Goal: Task Accomplishment & Management: Manage account settings

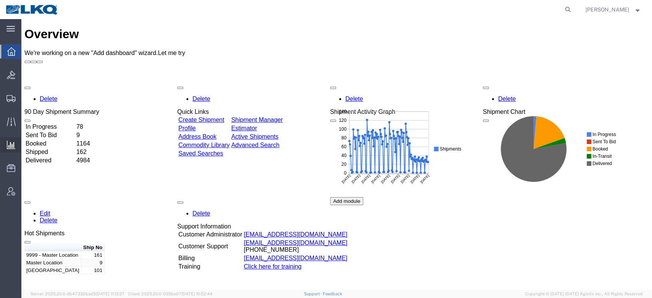
click at [0, 0] on span "Ad Hoc Reports" at bounding box center [0, 0] width 0 height 0
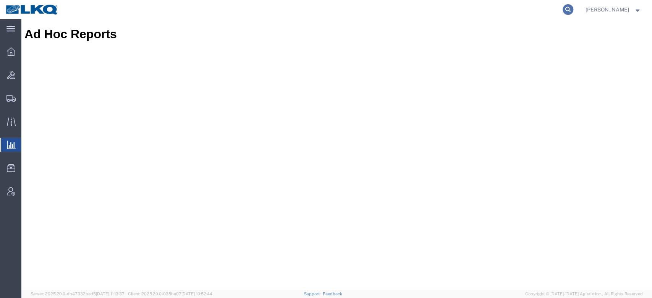
click at [573, 10] on icon at bounding box center [568, 9] width 11 height 11
paste input "57033375"
type input "57033375"
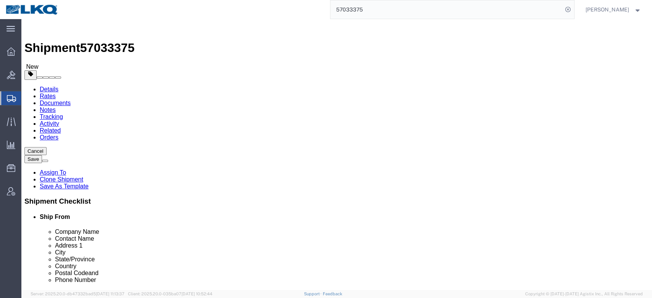
select select "27816"
select select "27788"
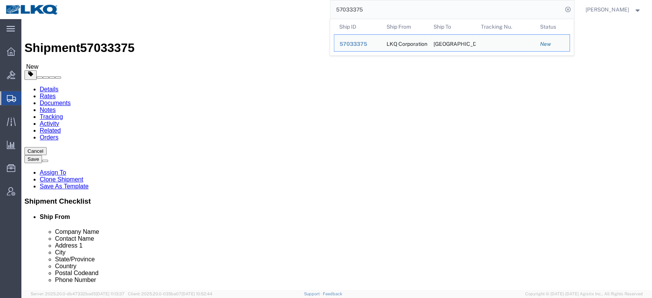
click at [359, 8] on input "57033375" at bounding box center [446, 9] width 232 height 18
paste input "4328"
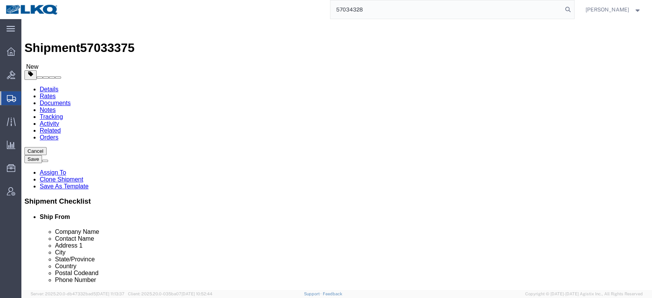
type input "57034328"
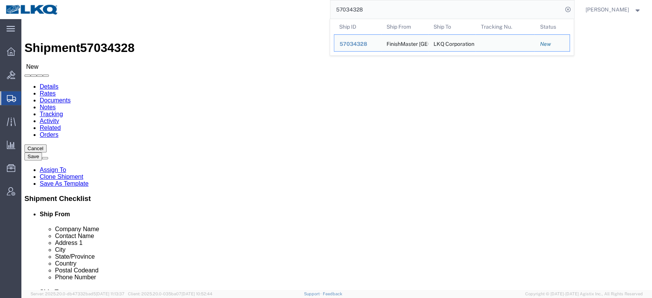
select select "64479"
select select "27746"
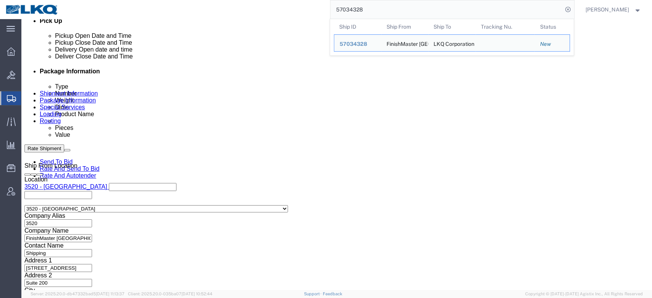
scroll to position [354, 0]
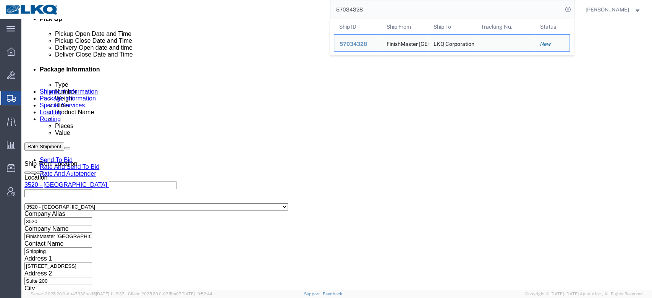
click link "Package Information"
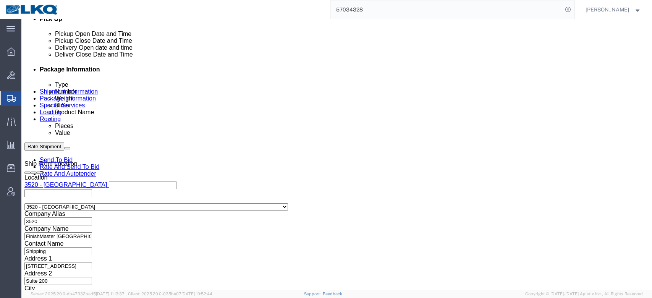
scroll to position [57, 0]
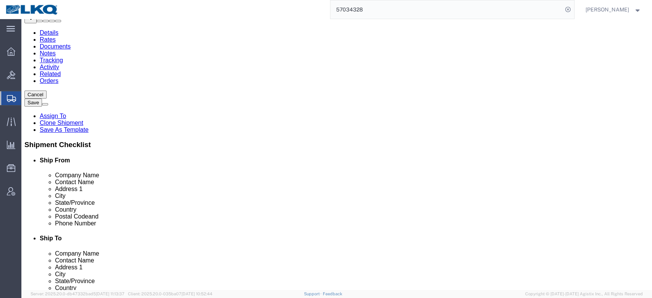
click icon
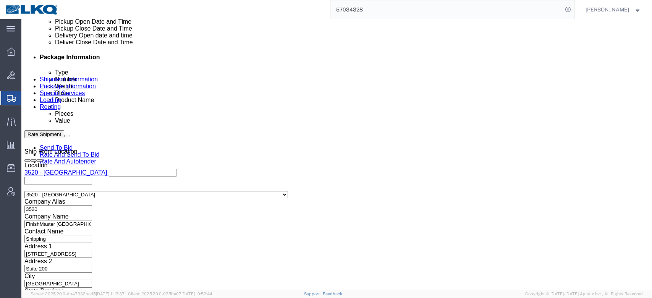
scroll to position [382, 0]
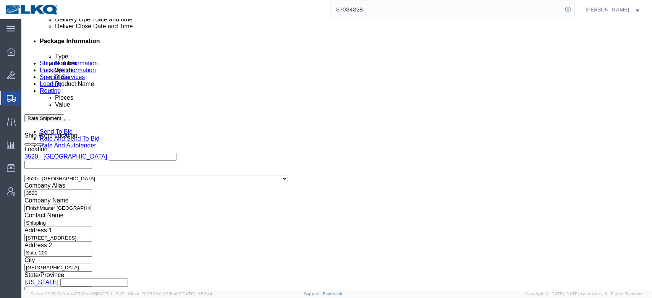
click select "Select Account Type Activity ID Airline Appointment Number ASN Batch Request # …"
select select "GENERAL"
click select "Select Account Type Activity ID Airline Appointment Number ASN Batch Request # …"
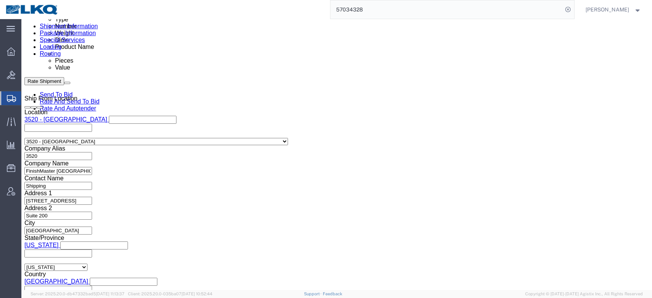
scroll to position [418, 0]
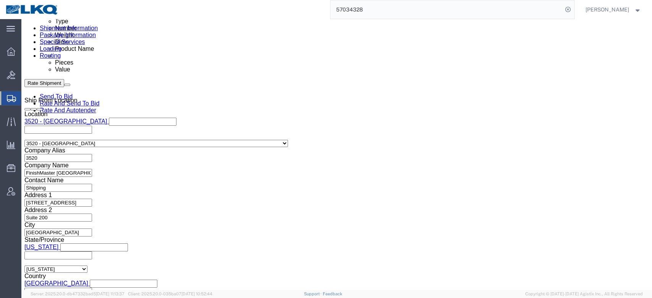
type input "HAZMAT"
click div
type input "10:00 AM"
click button "Apply"
click button "Save"
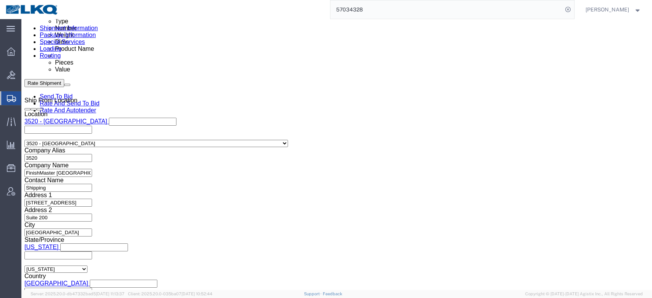
click icon
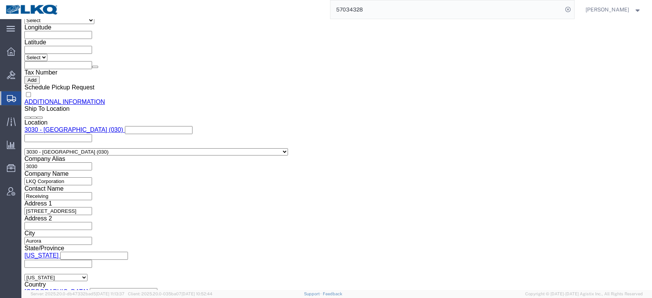
scroll to position [914, 0]
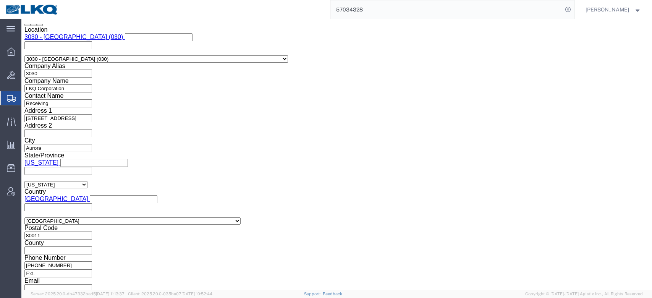
click button "Upload"
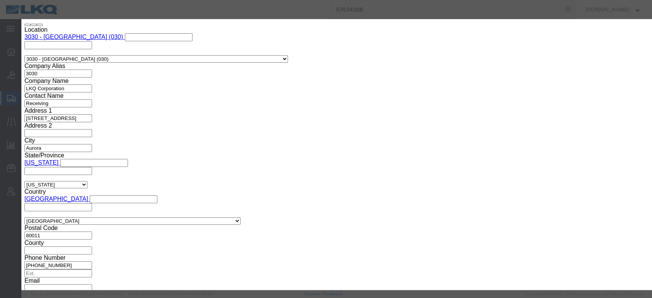
click button "Browse"
type input "C:\fakepath\Hazmat Required.jpg"
click input "Name"
type input "HAZMAT REQUIRED"
click input "Description"
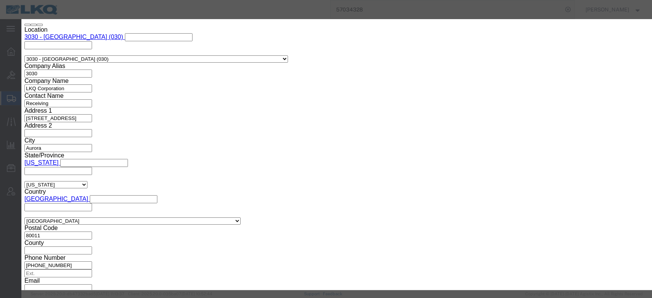
type input "HAZMAT REQUIRED"
click button "Upload"
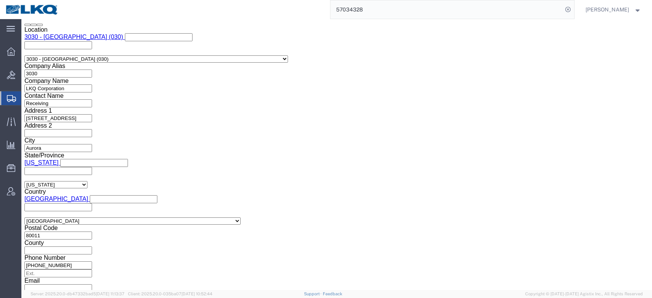
click link "Details"
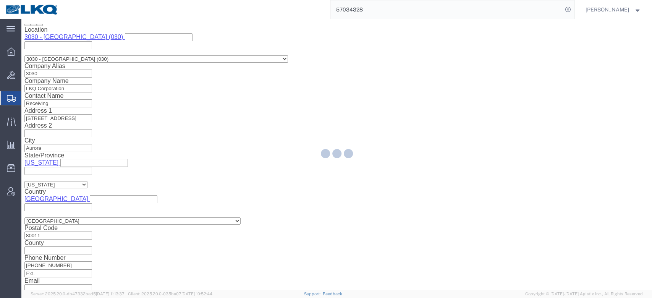
select select "64479"
select select "27746"
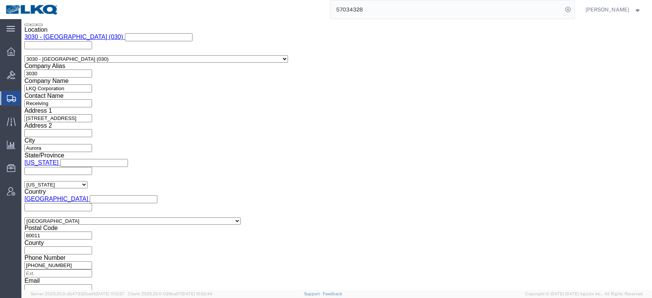
scroll to position [521, 0]
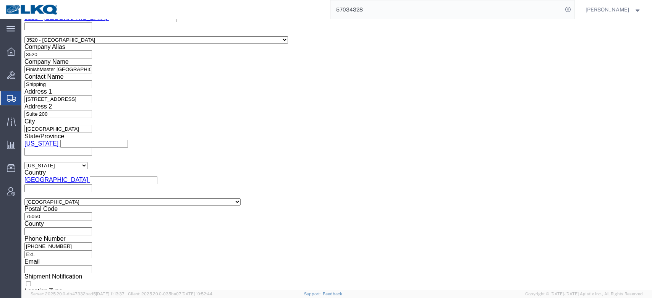
drag, startPoint x: 183, startPoint y: 69, endPoint x: 162, endPoint y: 50, distance: 28.7
click icon
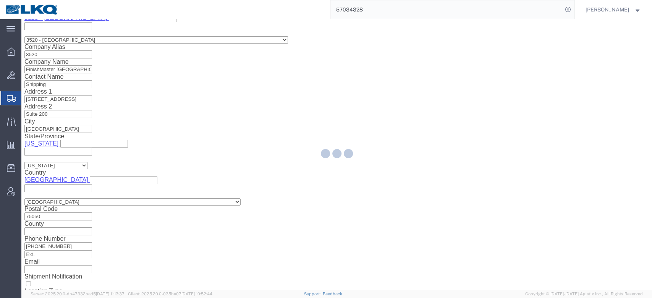
scroll to position [944, 0]
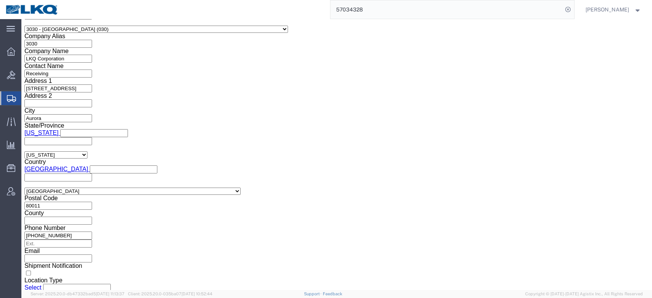
click input "checkbox"
checkbox input "true"
click link "Send To Bid"
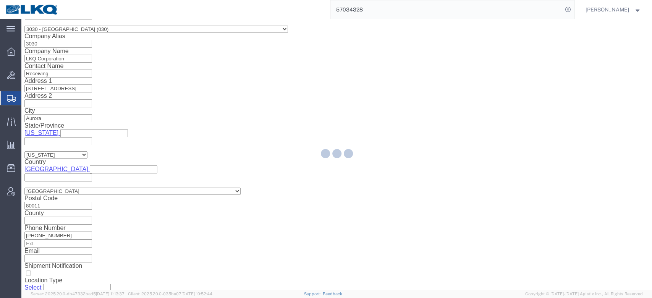
select select "TL"
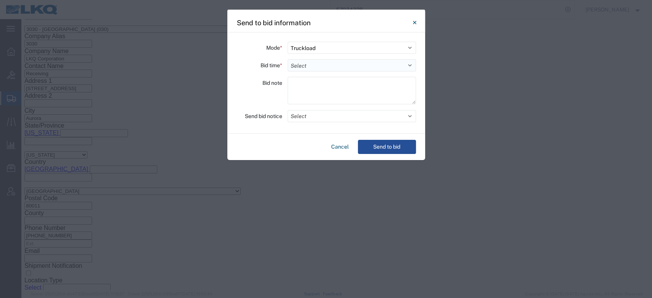
click at [306, 69] on select "Select 30 Min (Rush) 1 Hour (Rush) 2 Hours (Rush) 4 Hours (Rush) 8 Hours (Rush)…" at bounding box center [352, 65] width 128 height 12
select select "12"
click at [288, 59] on select "Select 30 Min (Rush) 1 Hour (Rush) 2 Hours (Rush) 4 Hours (Rush) 8 Hours (Rush)…" at bounding box center [352, 65] width 128 height 12
click at [313, 111] on button "Select" at bounding box center [352, 116] width 128 height 12
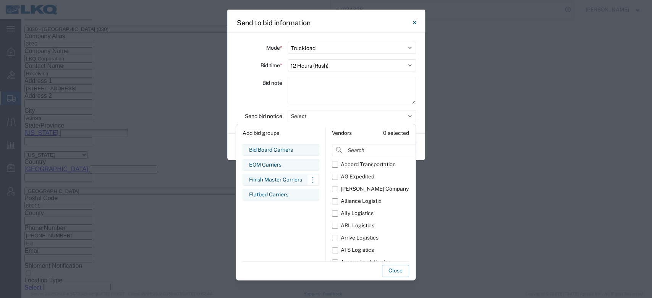
click at [274, 176] on div "Finish Master Carriers" at bounding box center [281, 180] width 64 height 8
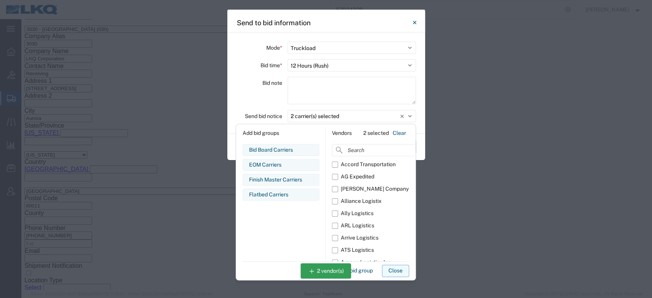
click at [394, 272] on button "Close" at bounding box center [395, 271] width 27 height 12
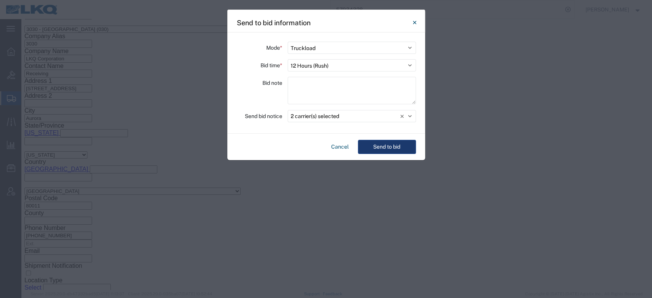
click at [374, 139] on div "Cancel Send to bid" at bounding box center [326, 147] width 198 height 26
click at [377, 142] on button "Send to bid" at bounding box center [387, 147] width 58 height 14
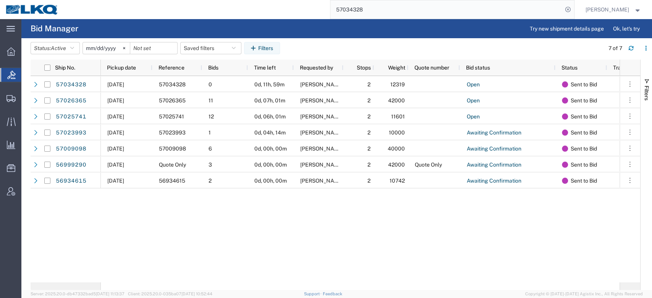
click at [376, 8] on input "57034328" at bounding box center [446, 9] width 232 height 18
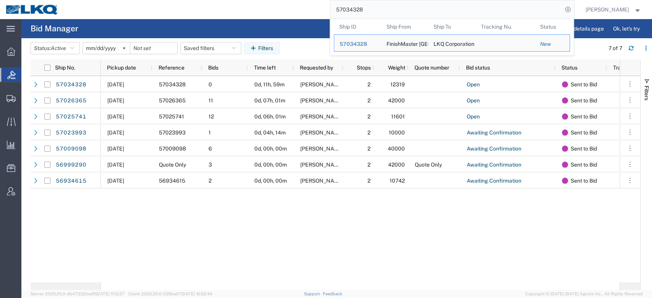
click at [376, 8] on input "57034328" at bounding box center [446, 9] width 232 height 18
paste input "5616735"
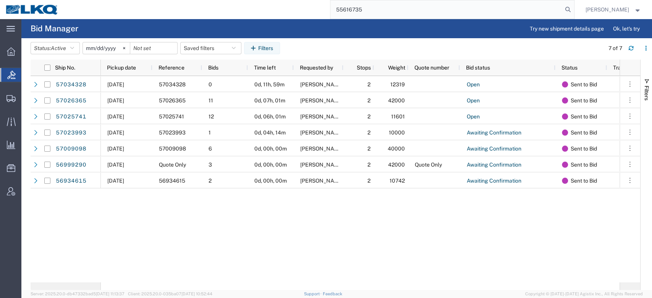
type input "55616735"
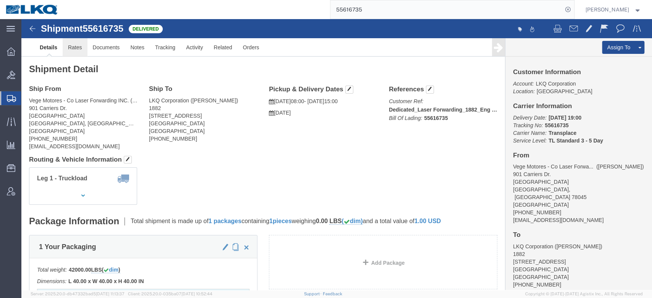
click link "Rates"
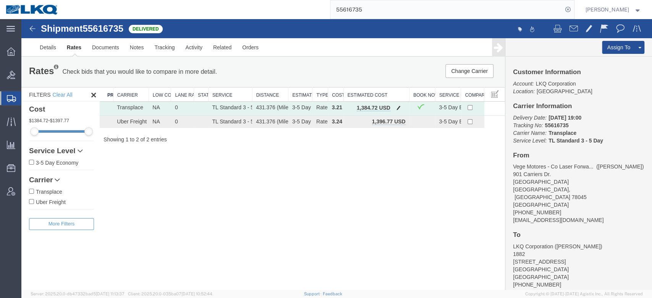
click at [397, 109] on span "button" at bounding box center [399, 107] width 4 height 5
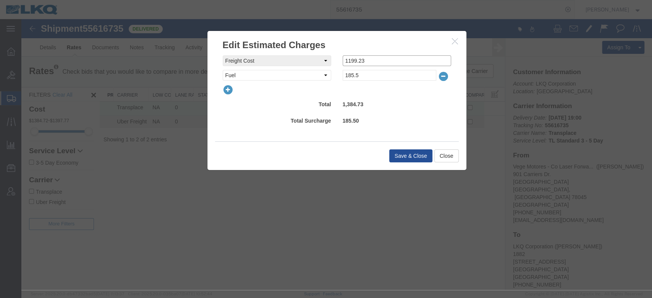
click at [399, 64] on input "1199.23" at bounding box center [397, 60] width 109 height 11
type input "1211.28"
click at [417, 157] on button "Save & Close" at bounding box center [410, 155] width 43 height 13
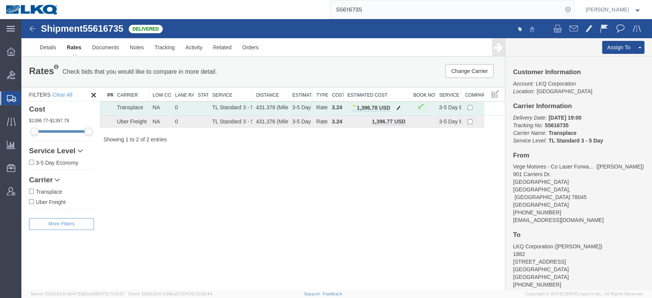
click at [400, 105] on span "button" at bounding box center [399, 107] width 4 height 5
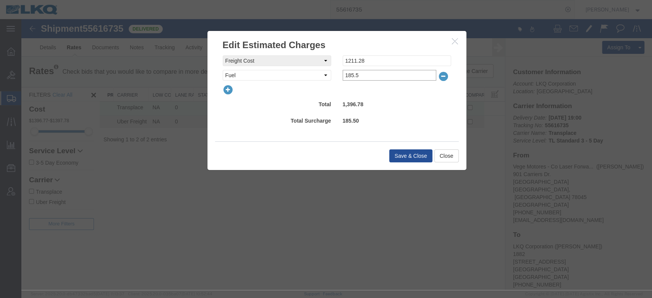
click at [372, 75] on input "185.5" at bounding box center [390, 75] width 94 height 11
type input "185.4"
click at [402, 149] on button "Save & Close" at bounding box center [410, 155] width 43 height 13
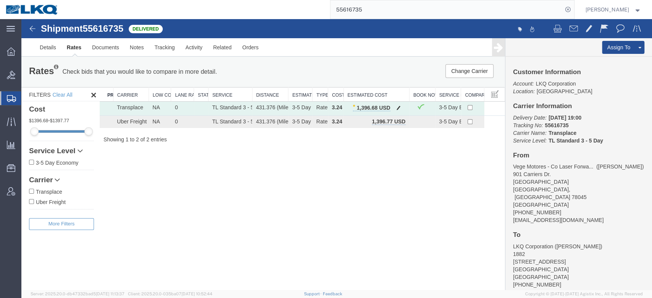
click at [397, 106] on span "button" at bounding box center [399, 107] width 4 height 5
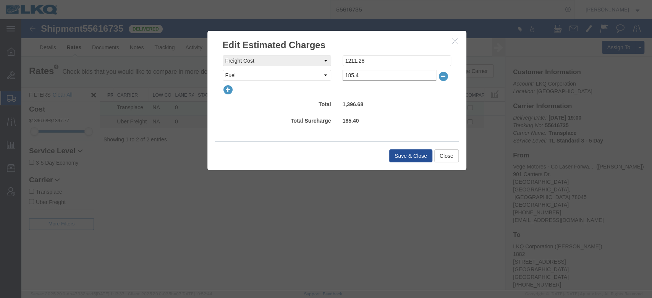
click at [379, 80] on input "185.4" at bounding box center [390, 75] width 94 height 11
type input "185.49"
click at [404, 151] on button "Save & Close" at bounding box center [410, 155] width 43 height 13
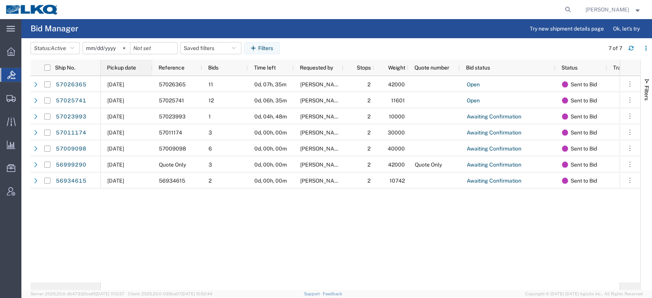
click at [143, 73] on div "Pickup date" at bounding box center [128, 68] width 42 height 12
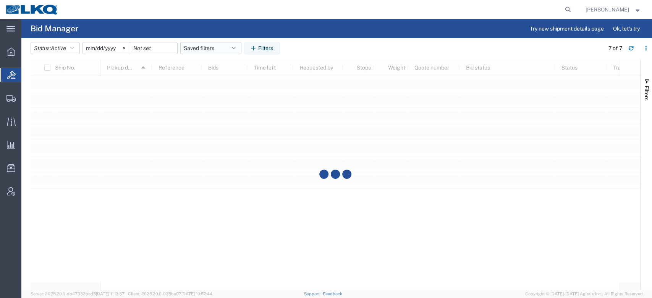
click at [193, 47] on button "Saved filters" at bounding box center [210, 48] width 61 height 12
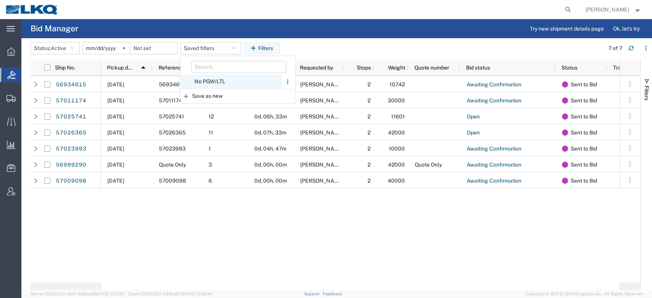
click at [209, 79] on span "No PGW/LTL" at bounding box center [231, 81] width 100 height 14
type input "2025-01-01"
type input "2025-12-31"
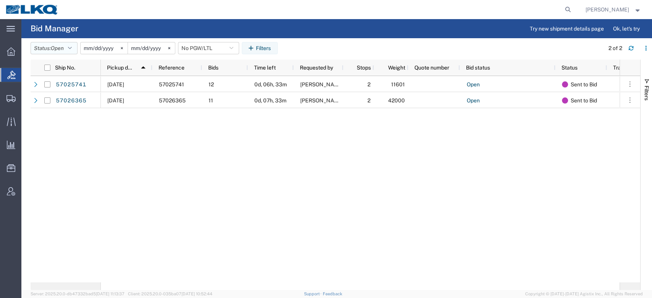
click at [69, 46] on button "Status: Open" at bounding box center [54, 48] width 47 height 12
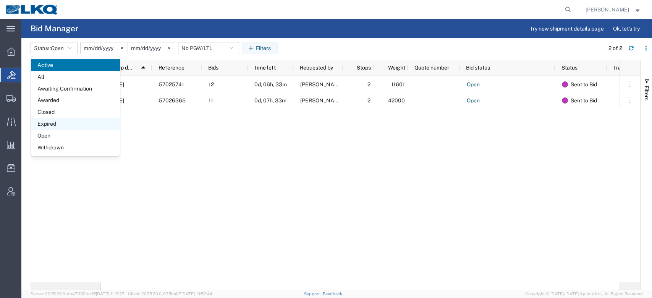
click at [49, 123] on span "Expired" at bounding box center [75, 124] width 89 height 12
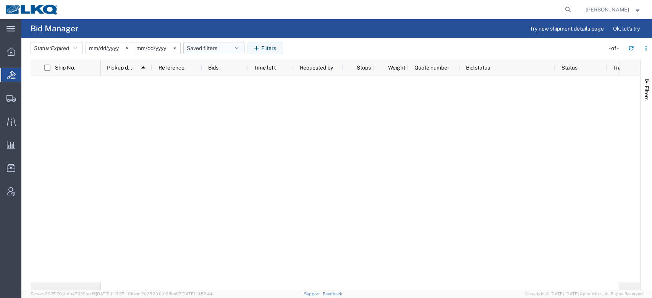
click at [223, 47] on button "Saved filters" at bounding box center [213, 48] width 61 height 12
click at [220, 82] on span "No PGW/LTL" at bounding box center [235, 81] width 100 height 14
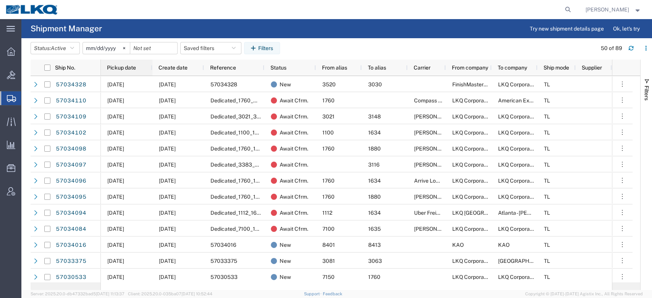
click at [136, 63] on div "Pickup date" at bounding box center [128, 68] width 42 height 12
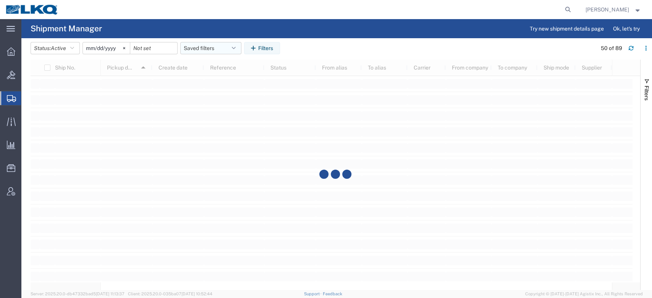
click at [214, 49] on button "Saved filters" at bounding box center [210, 48] width 61 height 12
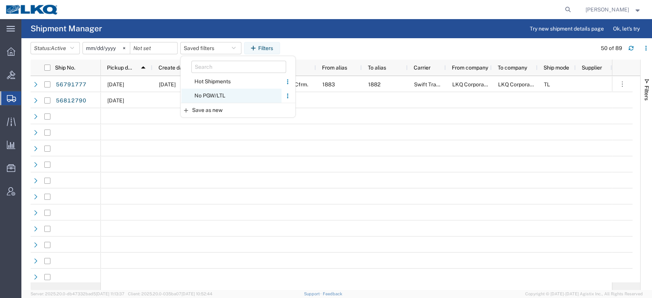
click at [232, 95] on span "No PGW/LTL" at bounding box center [231, 96] width 100 height 14
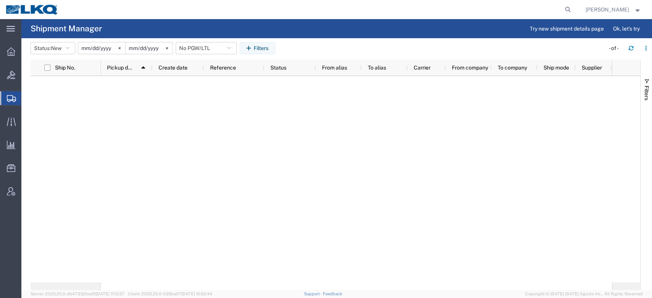
type input "2025-01-01"
type input "2025-12-31"
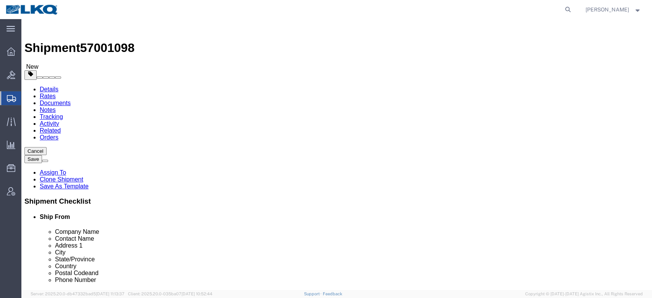
click span "57001098"
select select "27350"
select select "28018"
click span "57001098"
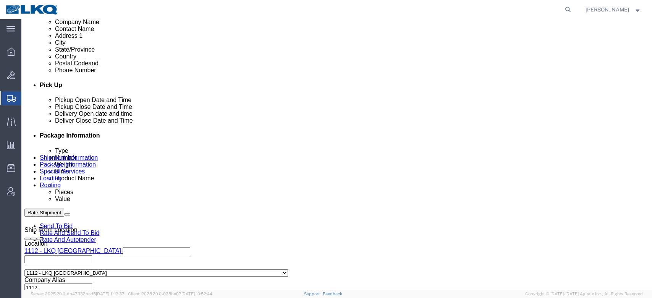
scroll to position [392, 0]
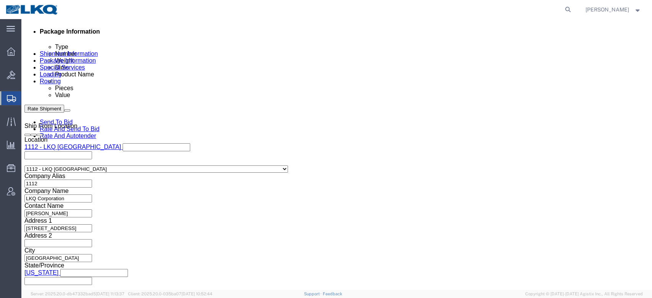
click input "Put out on 10/6"
paste input "57001098"
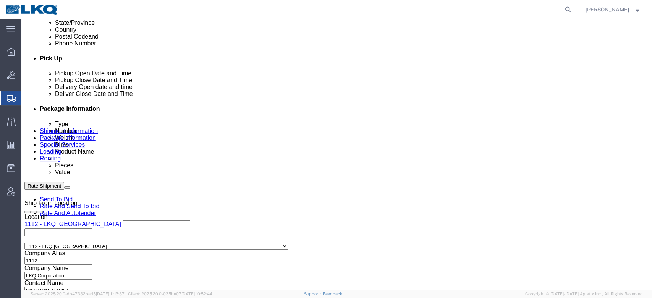
scroll to position [311, 0]
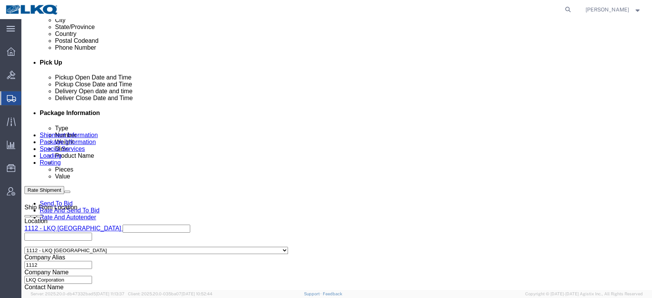
type input "57001098"
click button "Rate Shipment"
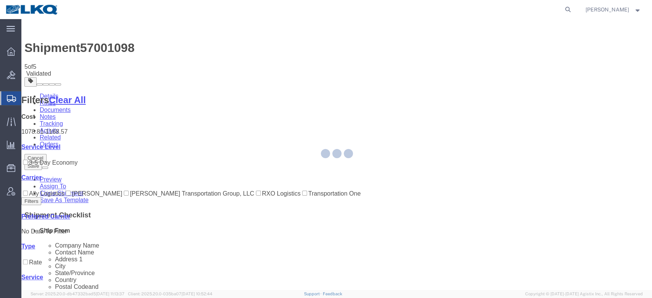
select select "27350"
select select "28018"
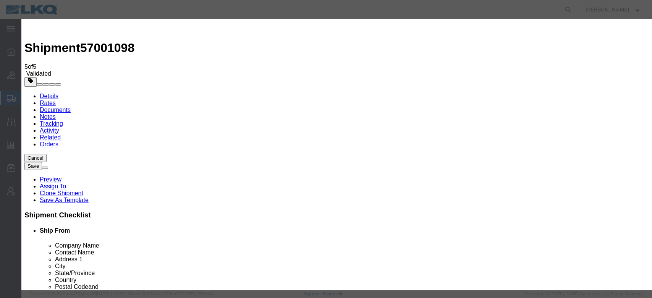
click select "Price Carrier Rank"
select select "LANE_RANK"
click select "Price Carrier Rank"
click button "Save Auto-Tender"
